Goal: Transaction & Acquisition: Book appointment/travel/reservation

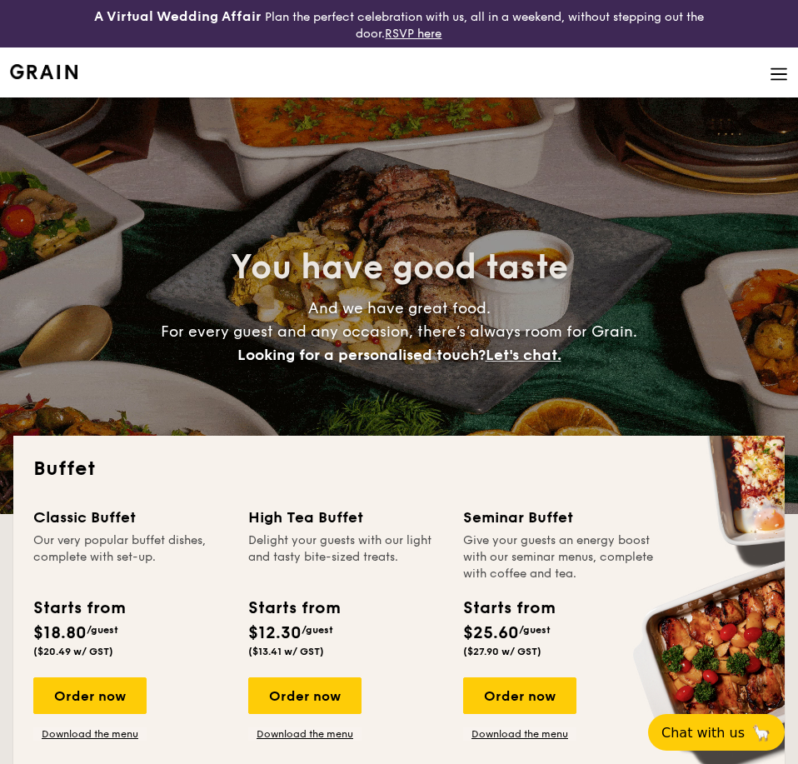
select select
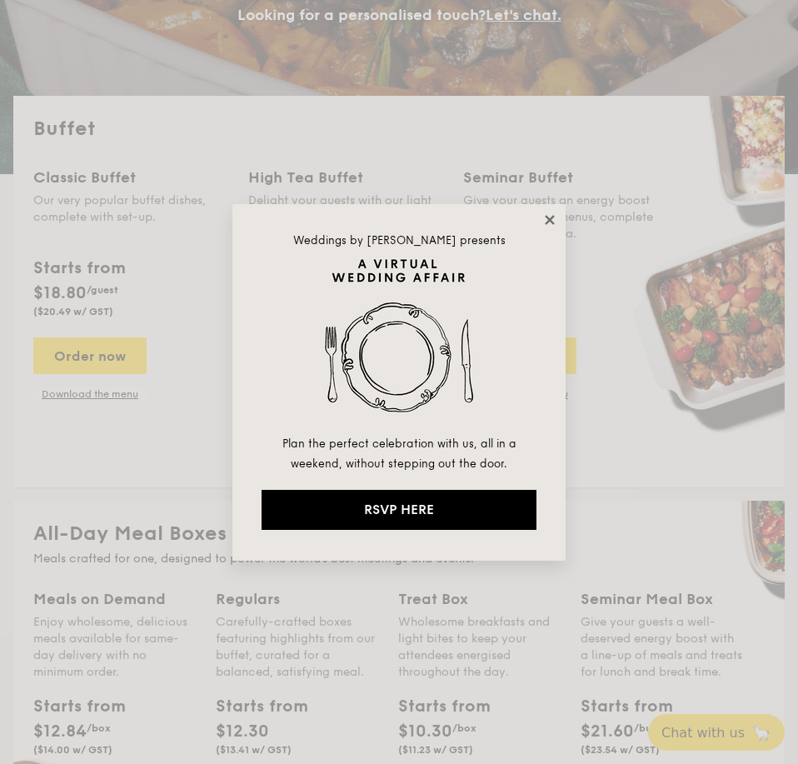
click at [557, 222] on icon at bounding box center [550, 220] width 15 height 15
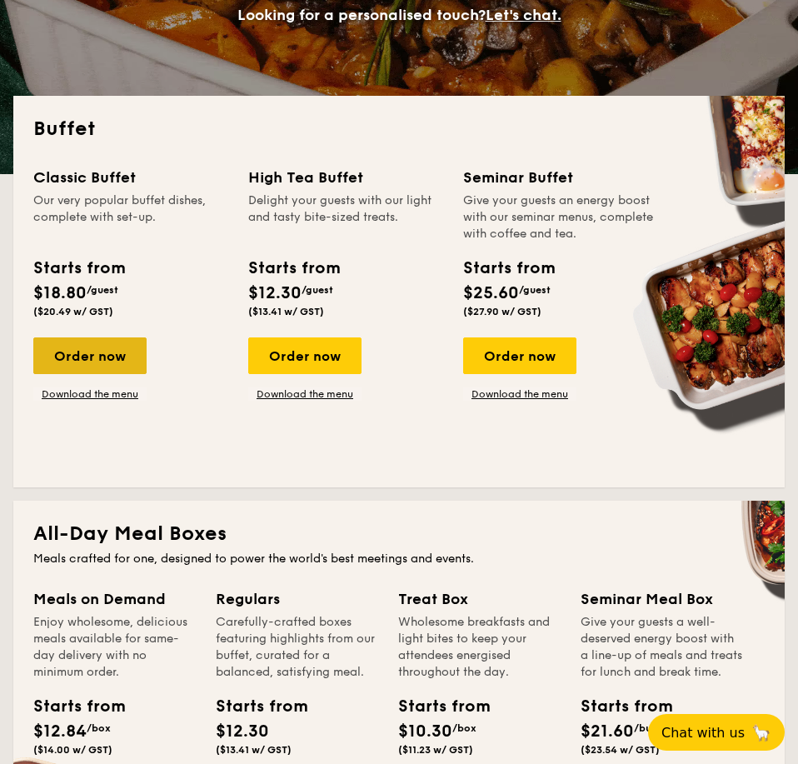
click at [108, 350] on div "Order now" at bounding box center [89, 356] width 113 height 37
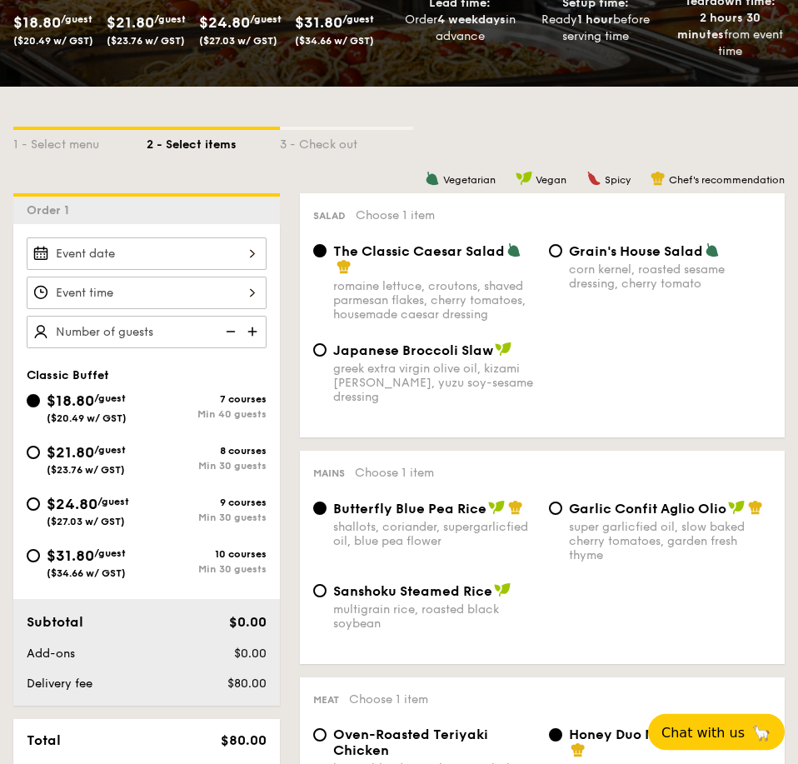
scroll to position [340, 0]
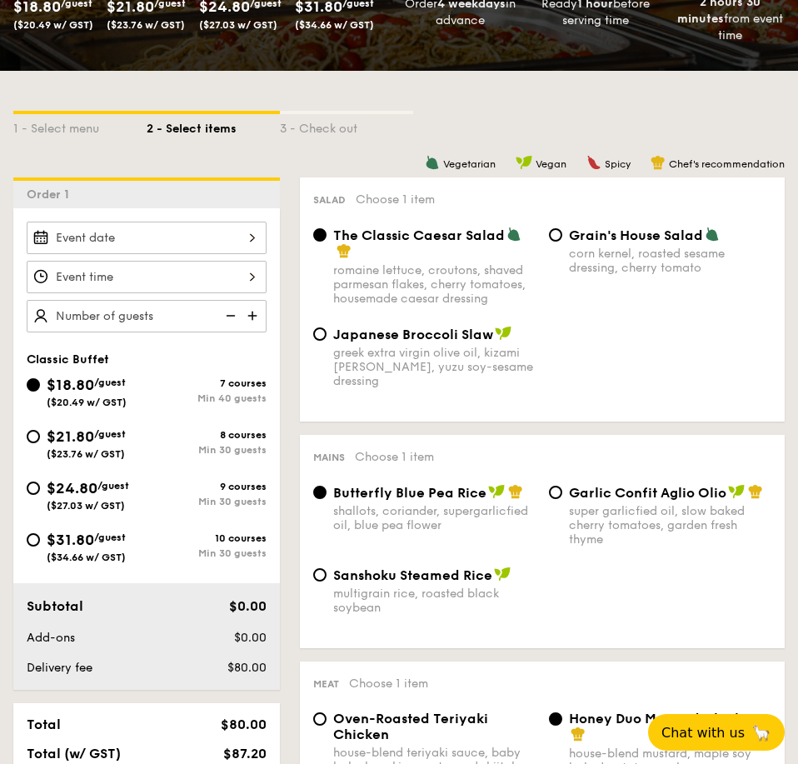
click at [250, 447] on div "Min 30 guests" at bounding box center [207, 450] width 120 height 12
click at [40, 443] on input "$21.80 /guest ($23.76 w/ GST) 8 courses Min 30 guests" at bounding box center [33, 436] width 13 height 13
radio input "true"
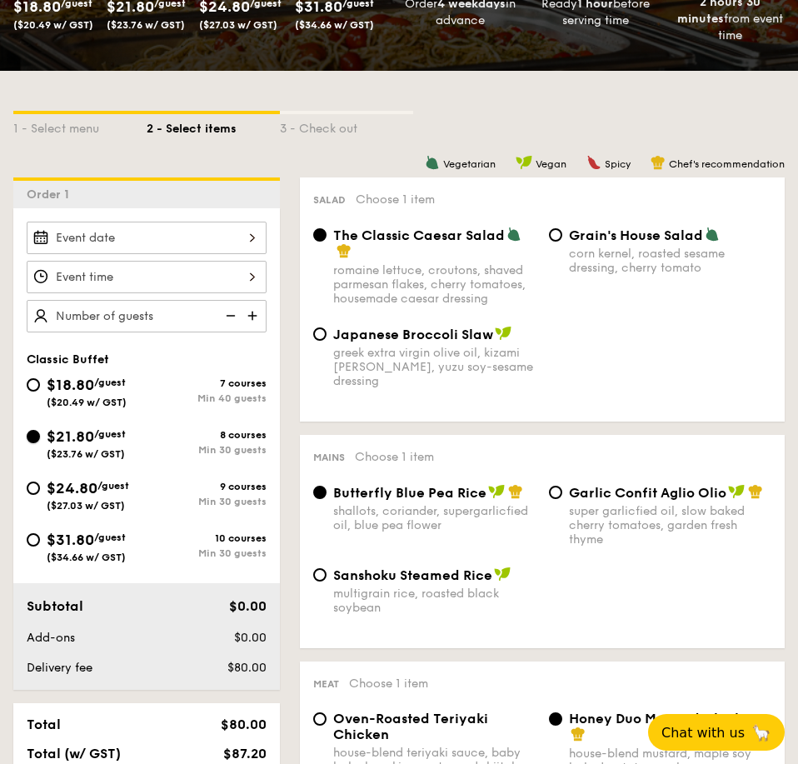
radio input "true"
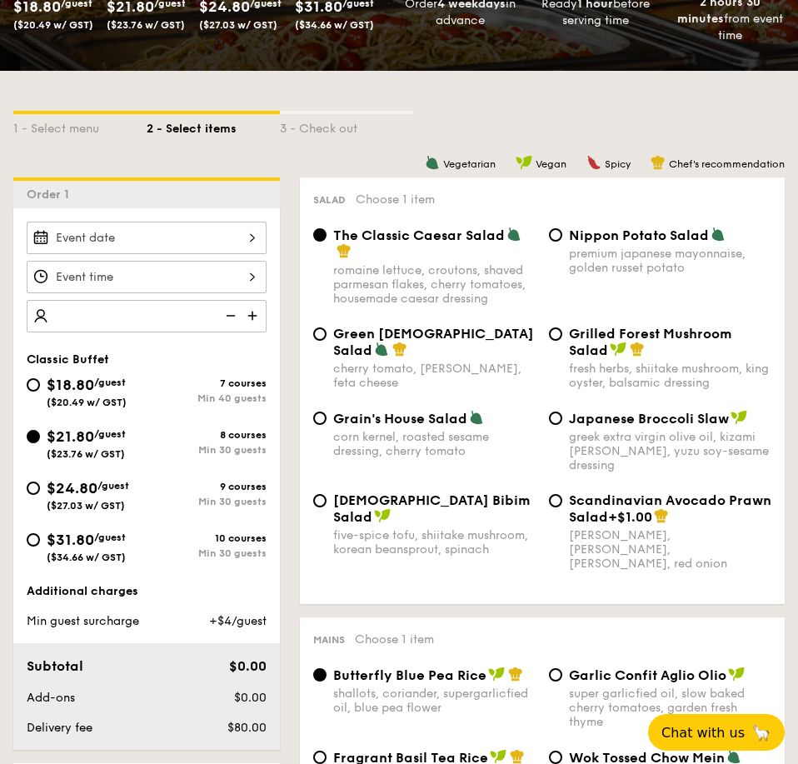
click at [163, 315] on div at bounding box center [147, 316] width 240 height 33
type input "30 guests"
click at [198, 238] on input "Smoked Mesquite Whole Chicken brined in our in-house blend of herbs and spices,…" at bounding box center [147, 238] width 240 height 33
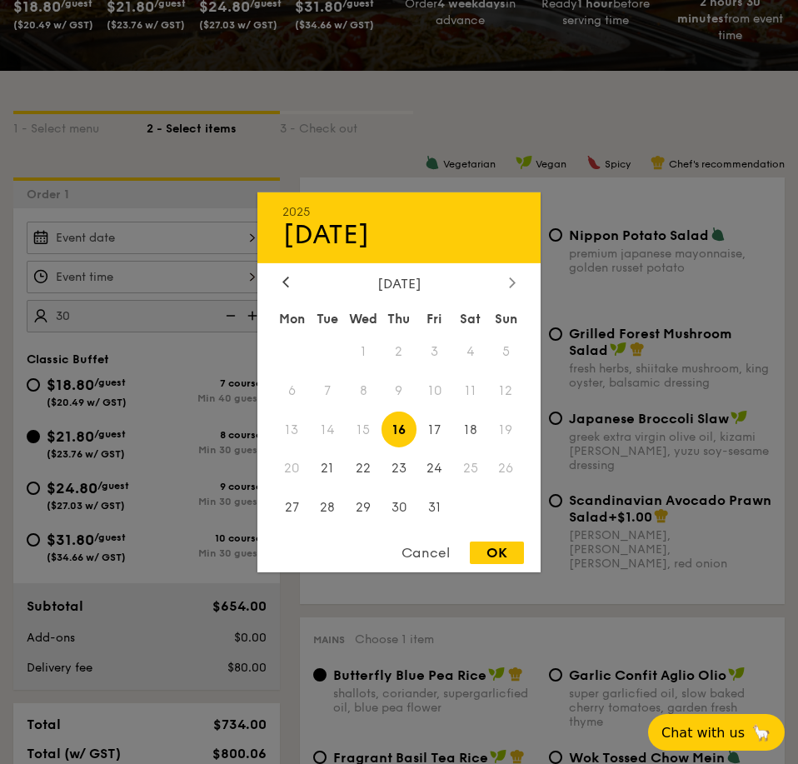
click at [511, 278] on icon at bounding box center [512, 282] width 7 height 11
click at [329, 430] on span "11" at bounding box center [328, 430] width 36 height 36
click at [514, 554] on div "OK" at bounding box center [497, 553] width 54 height 23
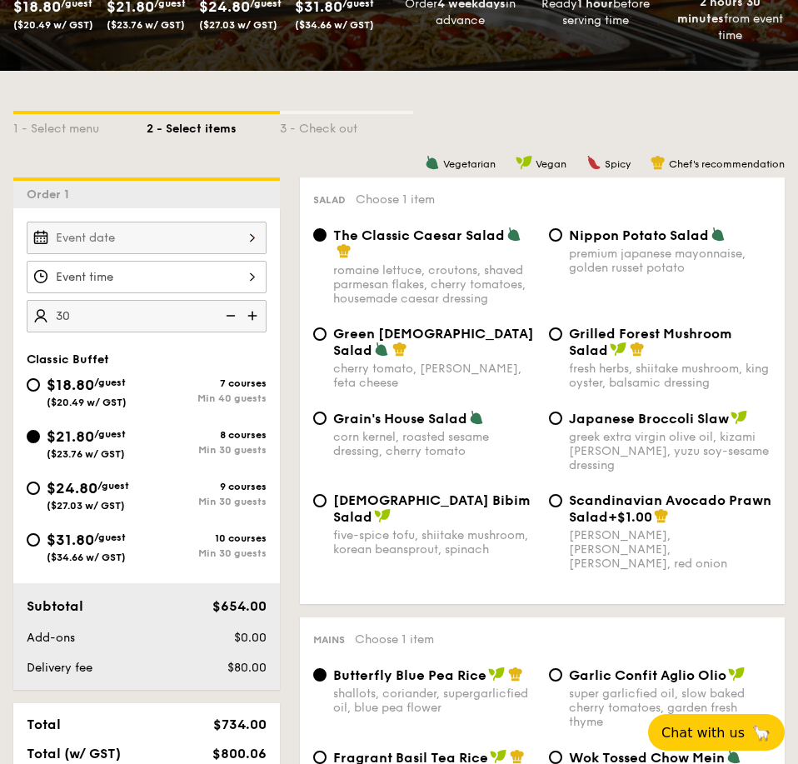
type input "[DATE]"
click at [155, 281] on input "Smoked Mesquite Whole Chicken brined in our in-house blend of herbs and spices,…" at bounding box center [147, 277] width 240 height 33
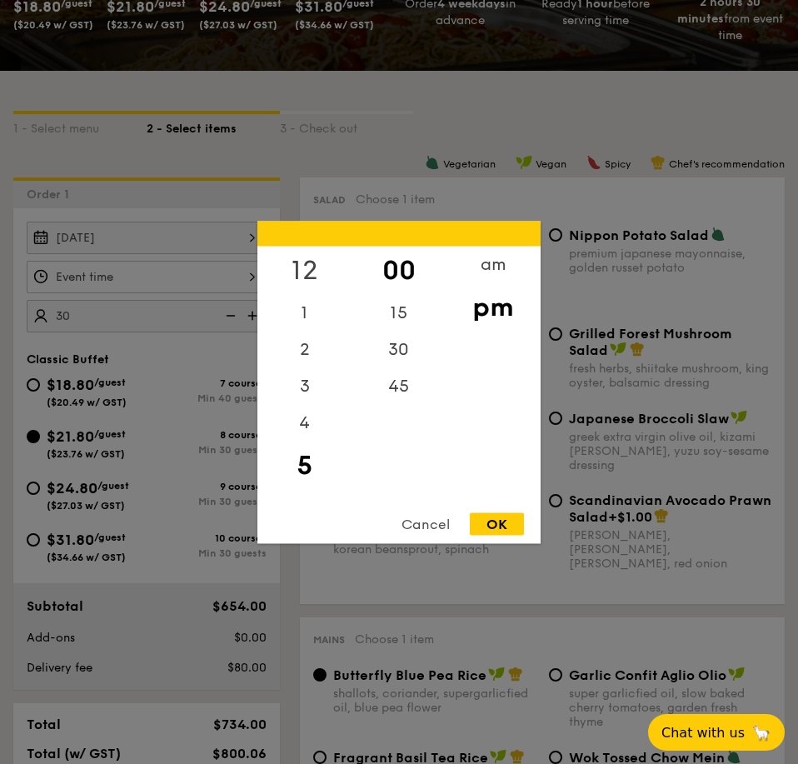
click at [302, 264] on div "12" at bounding box center [305, 270] width 94 height 48
click at [489, 521] on div "OK" at bounding box center [497, 524] width 54 height 23
type input "12:00PM"
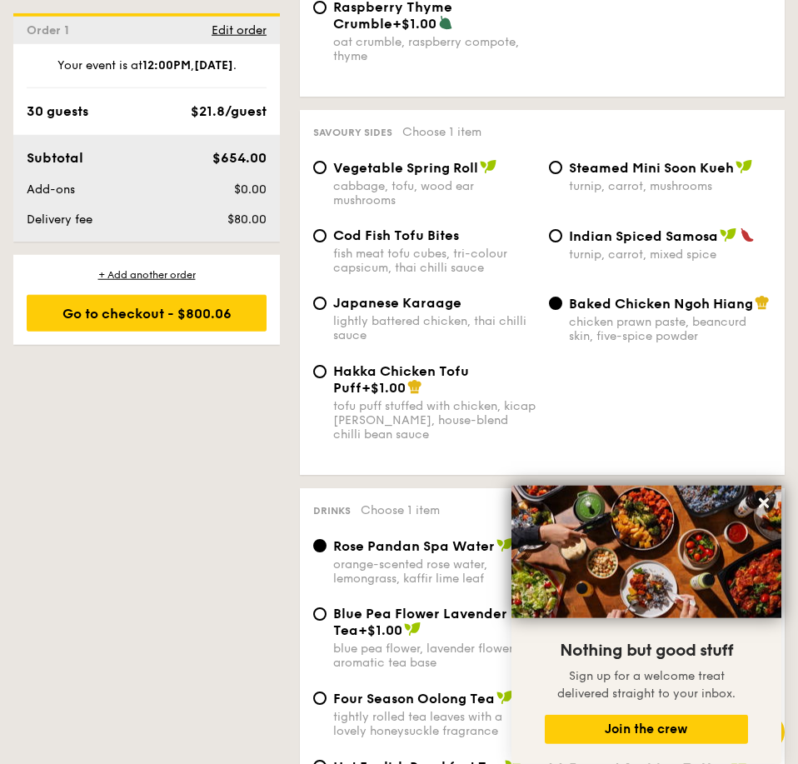
scroll to position [3400, 0]
